Goal: Check status: Check status

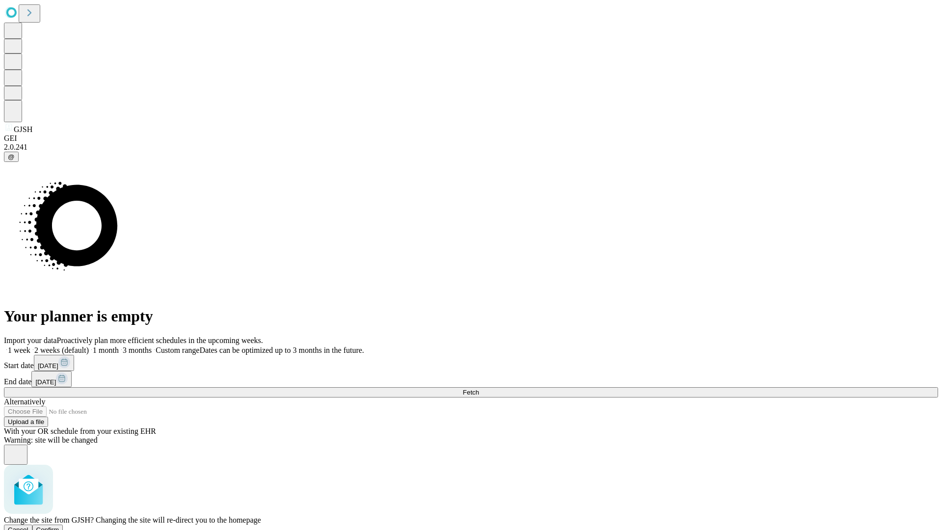
click at [59, 526] on span "Confirm" at bounding box center [47, 529] width 23 height 7
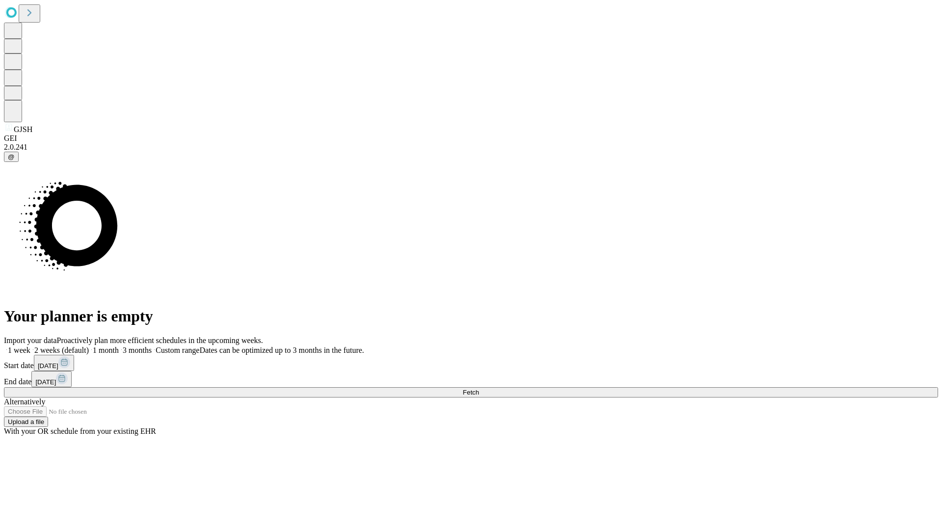
click at [89, 346] on label "2 weeks (default)" at bounding box center [59, 350] width 58 height 8
click at [479, 388] on span "Fetch" at bounding box center [470, 391] width 16 height 7
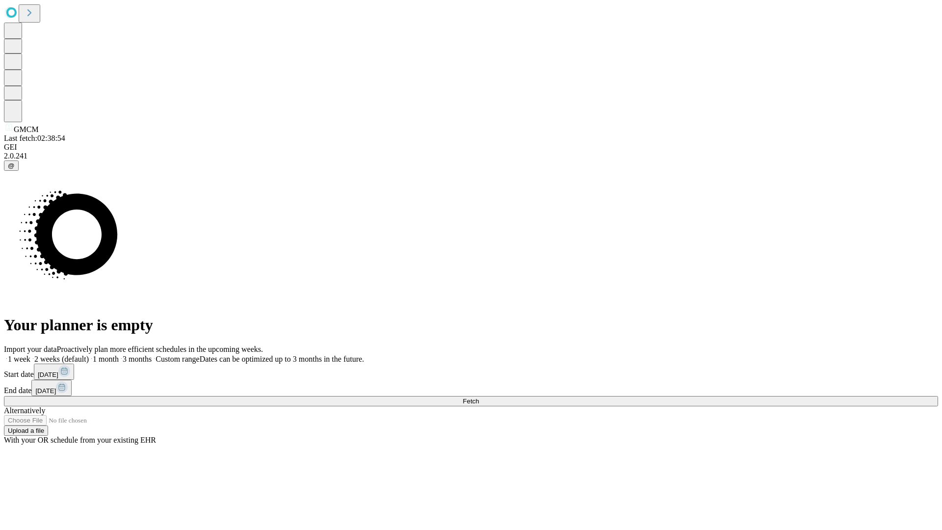
click at [89, 355] on label "2 weeks (default)" at bounding box center [59, 359] width 58 height 8
click at [479, 397] on span "Fetch" at bounding box center [470, 400] width 16 height 7
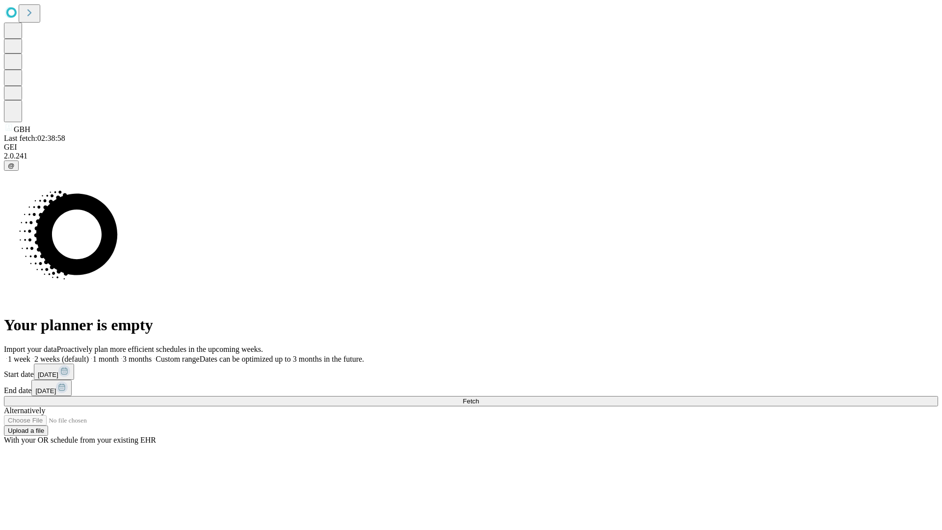
click at [89, 355] on label "2 weeks (default)" at bounding box center [59, 359] width 58 height 8
click at [479, 397] on span "Fetch" at bounding box center [470, 400] width 16 height 7
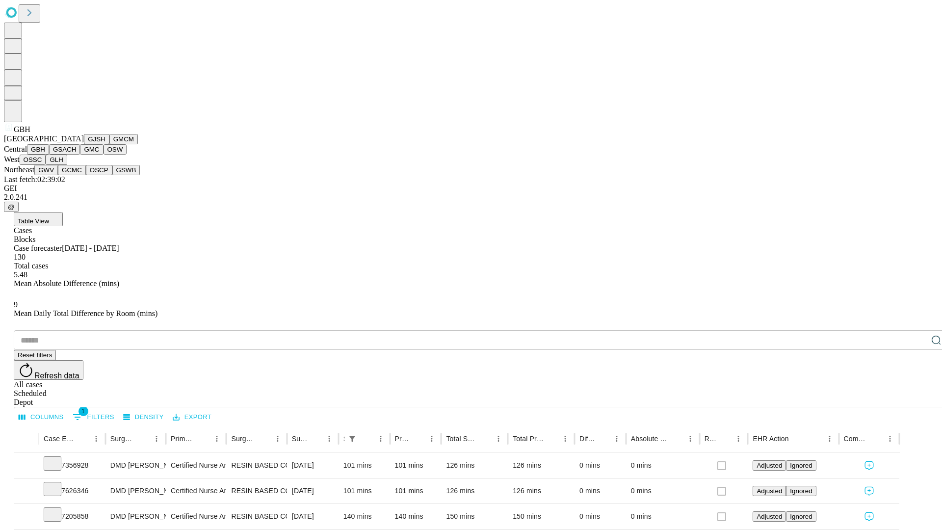
click at [76, 154] on button "GSACH" at bounding box center [64, 149] width 31 height 10
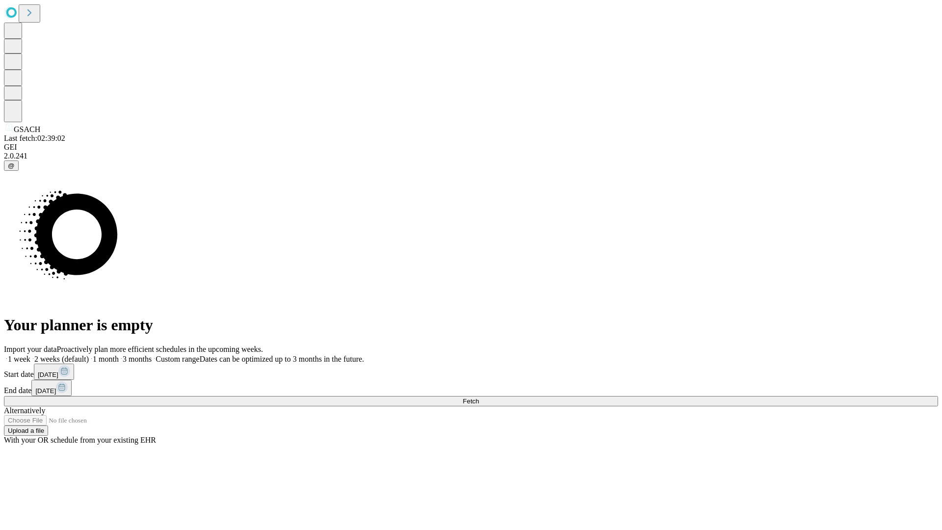
click at [89, 355] on label "2 weeks (default)" at bounding box center [59, 359] width 58 height 8
click at [479, 397] on span "Fetch" at bounding box center [470, 400] width 16 height 7
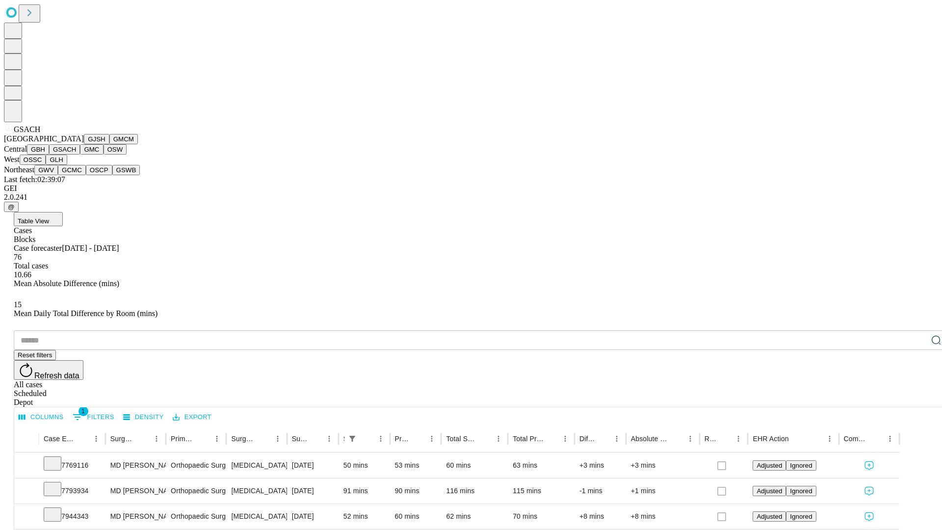
click at [80, 154] on button "GMC" at bounding box center [91, 149] width 23 height 10
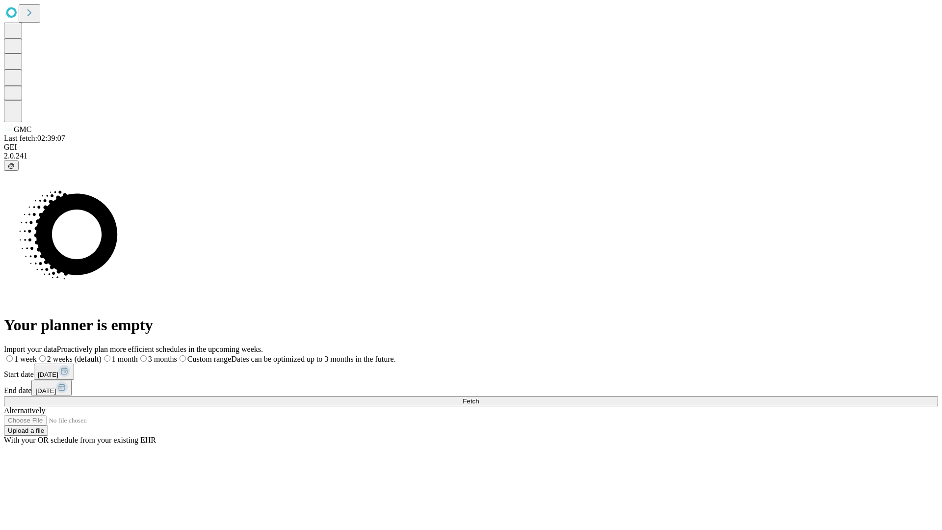
click at [479, 397] on span "Fetch" at bounding box center [470, 400] width 16 height 7
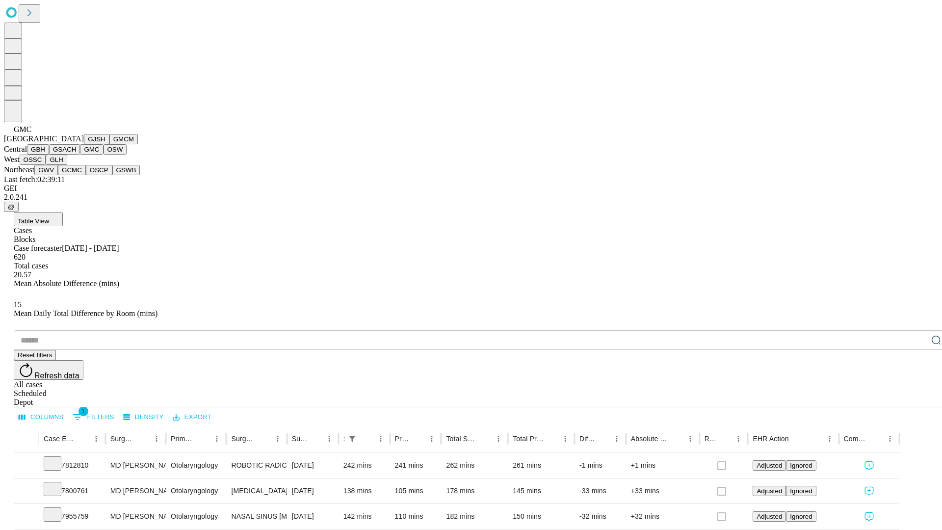
click at [103, 154] on button "OSW" at bounding box center [115, 149] width 24 height 10
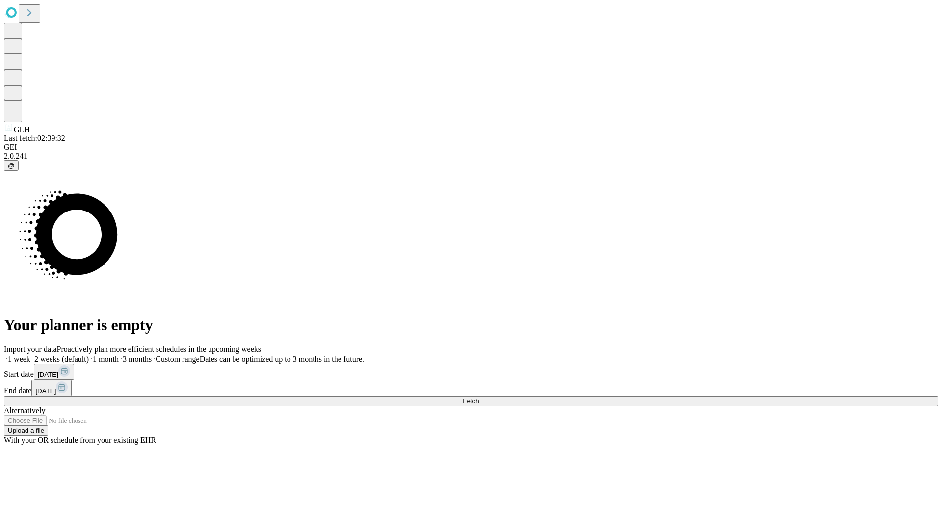
click at [89, 355] on label "2 weeks (default)" at bounding box center [59, 359] width 58 height 8
click at [479, 397] on span "Fetch" at bounding box center [470, 400] width 16 height 7
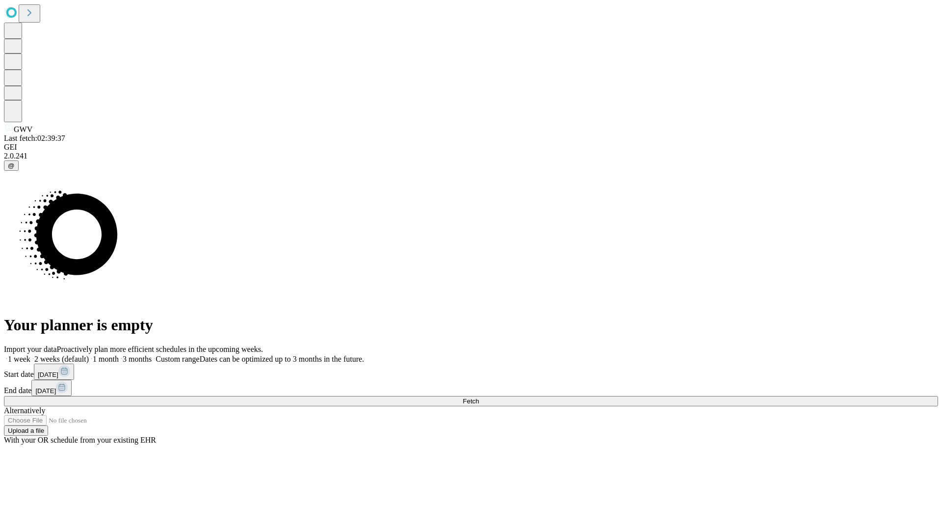
click at [89, 355] on label "2 weeks (default)" at bounding box center [59, 359] width 58 height 8
click at [479, 397] on span "Fetch" at bounding box center [470, 400] width 16 height 7
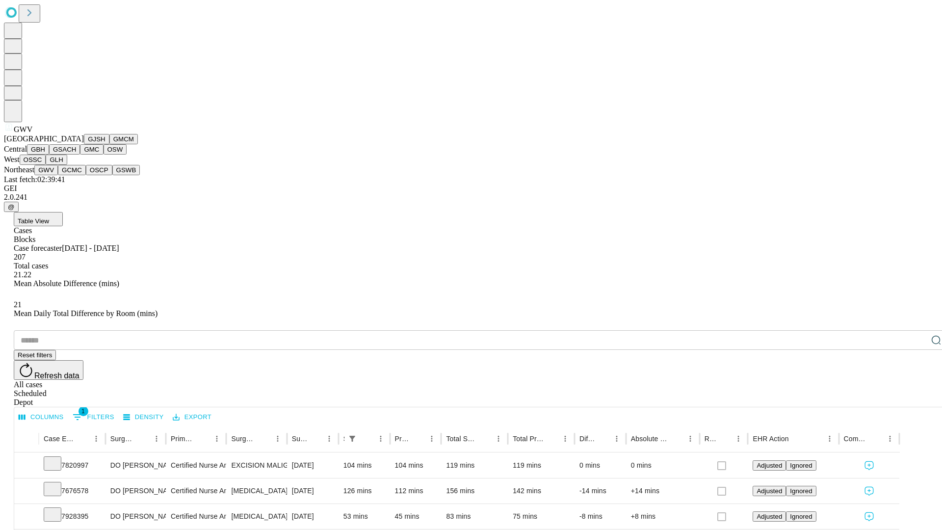
click at [76, 175] on button "GCMC" at bounding box center [72, 170] width 28 height 10
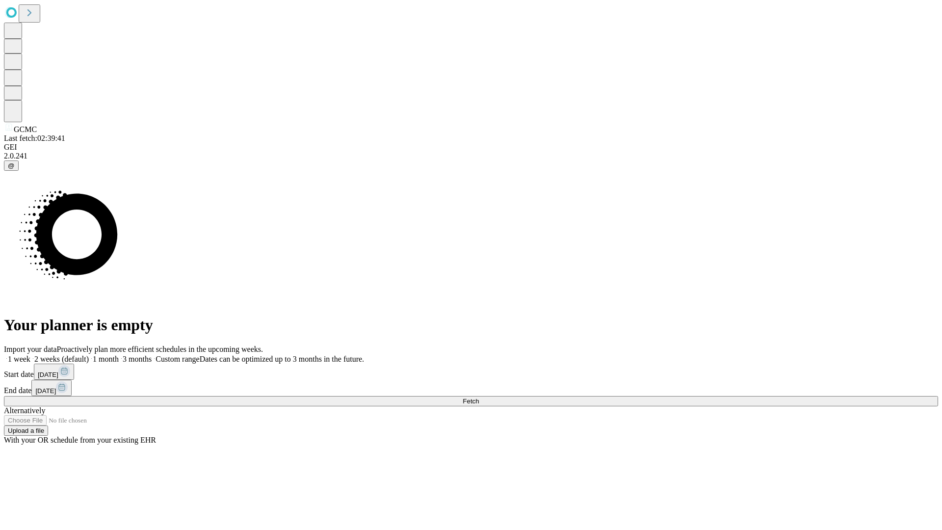
click at [89, 355] on label "2 weeks (default)" at bounding box center [59, 359] width 58 height 8
click at [479, 397] on span "Fetch" at bounding box center [470, 400] width 16 height 7
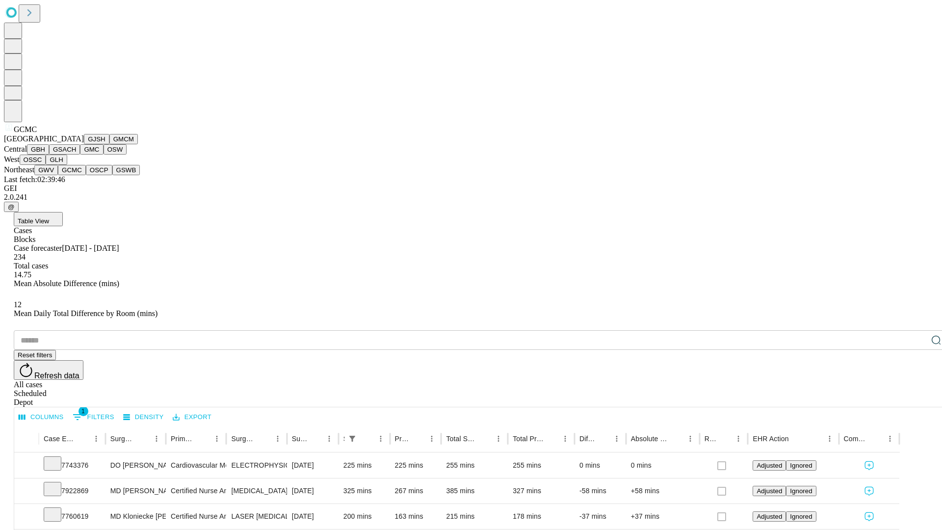
click at [86, 175] on button "OSCP" at bounding box center [99, 170] width 26 height 10
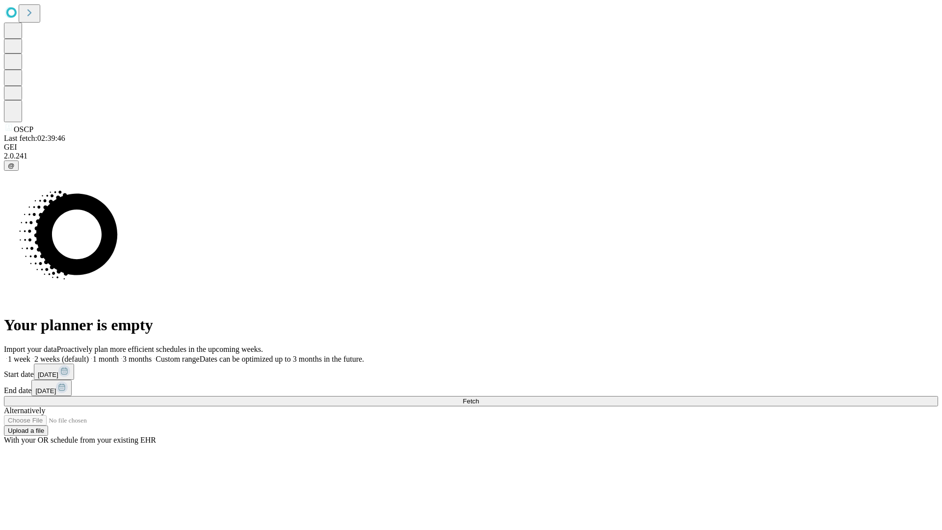
click at [89, 355] on label "2 weeks (default)" at bounding box center [59, 359] width 58 height 8
click at [479, 397] on span "Fetch" at bounding box center [470, 400] width 16 height 7
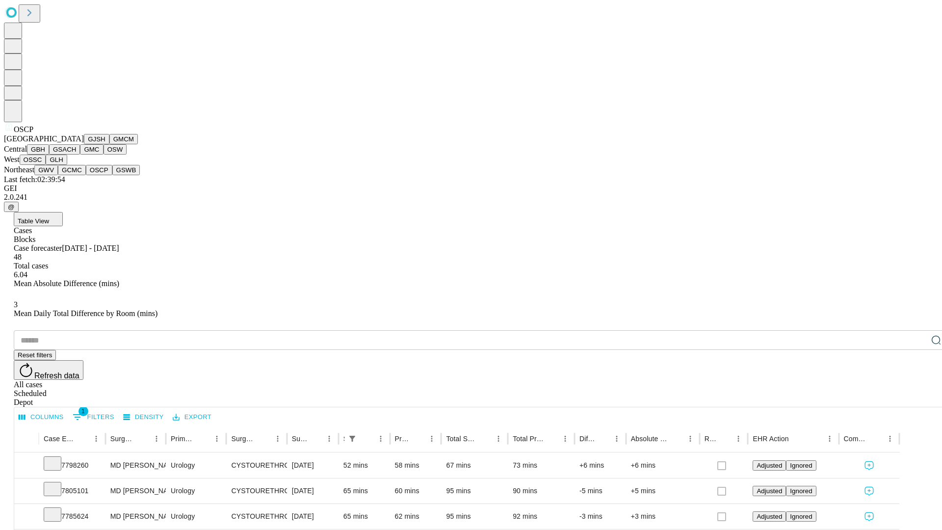
click at [112, 175] on button "GSWB" at bounding box center [126, 170] width 28 height 10
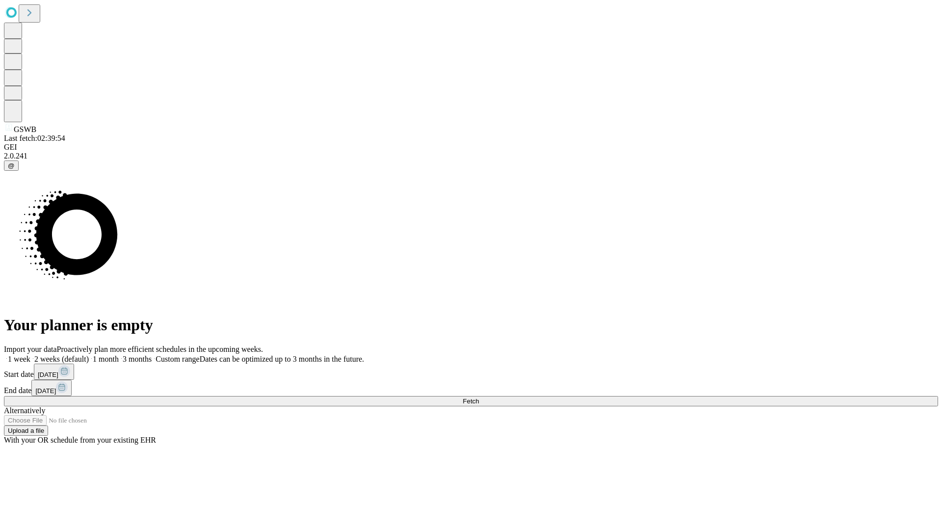
click at [89, 355] on label "2 weeks (default)" at bounding box center [59, 359] width 58 height 8
click at [479, 397] on span "Fetch" at bounding box center [470, 400] width 16 height 7
